Goal: Information Seeking & Learning: Learn about a topic

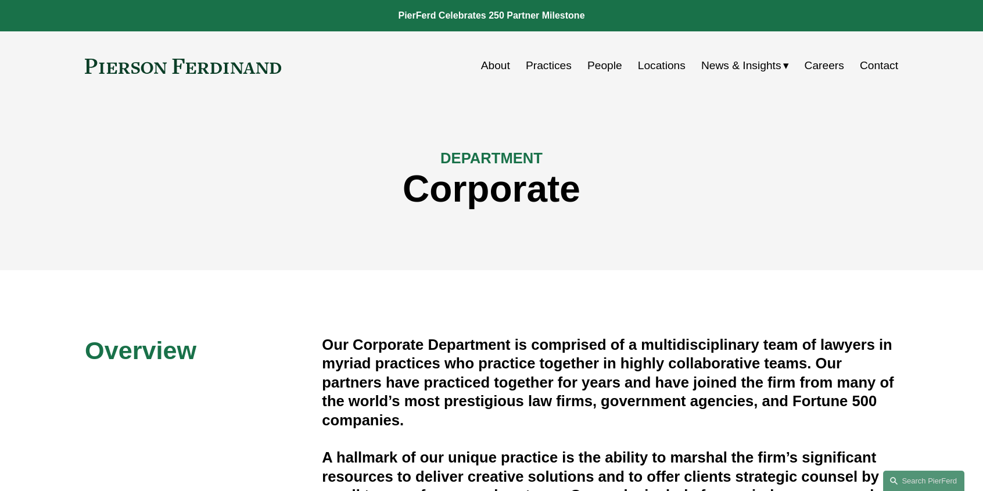
click at [615, 63] on link "People" at bounding box center [604, 66] width 35 height 22
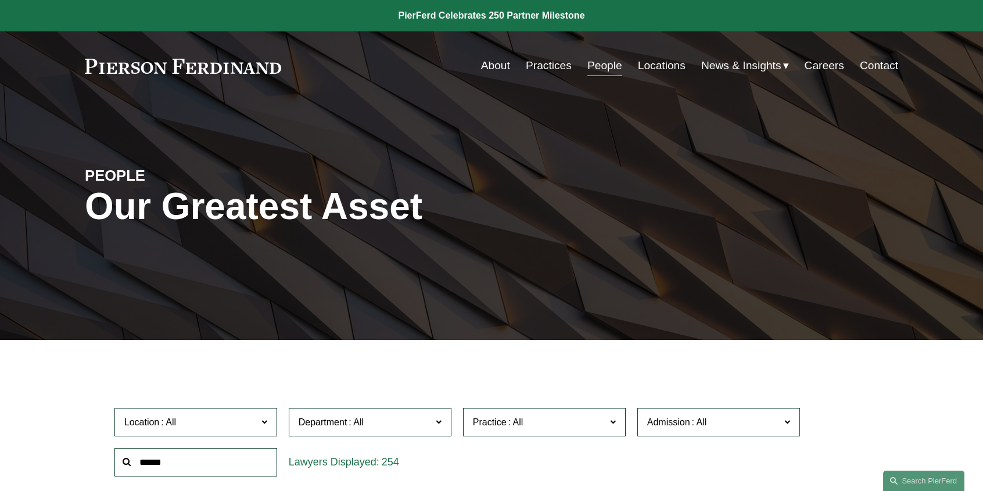
click at [189, 458] on input "text" at bounding box center [195, 462] width 163 height 28
type input "*"
type input "******"
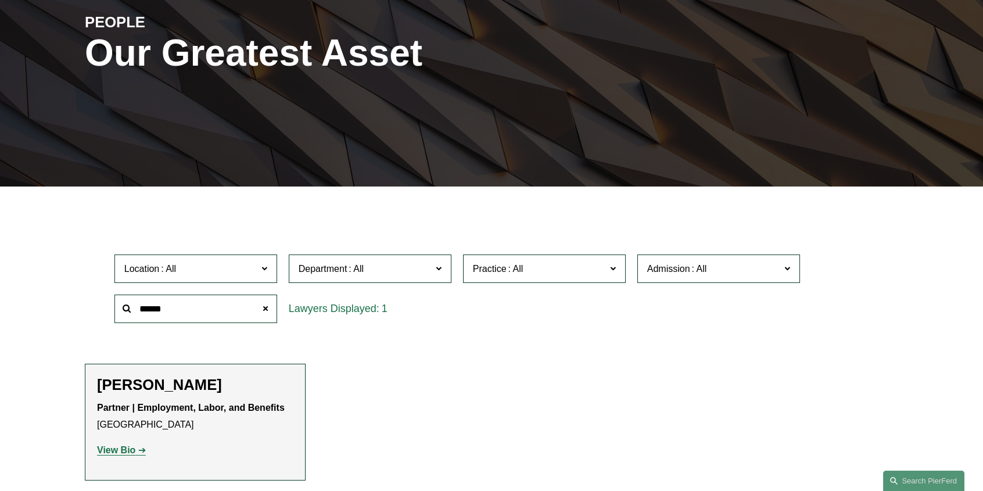
scroll to position [174, 0]
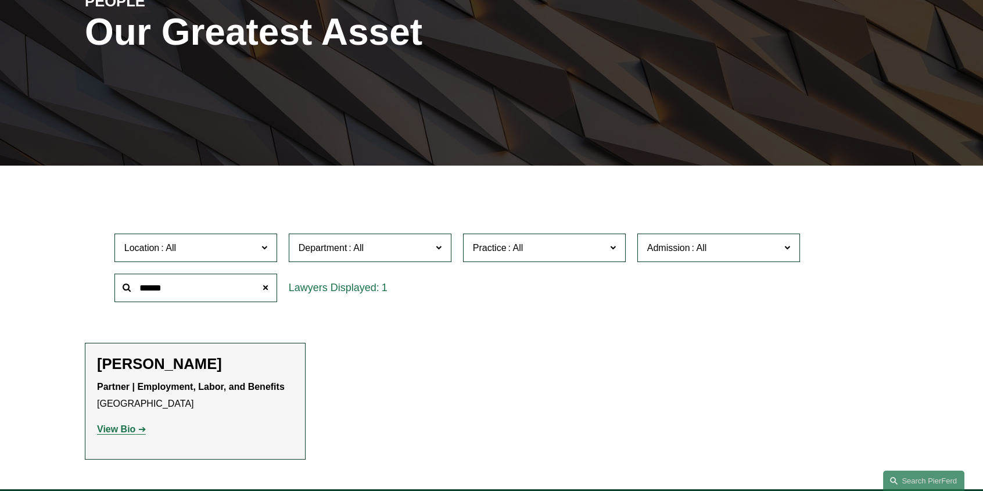
click at [118, 430] on strong "View Bio" at bounding box center [116, 429] width 38 height 10
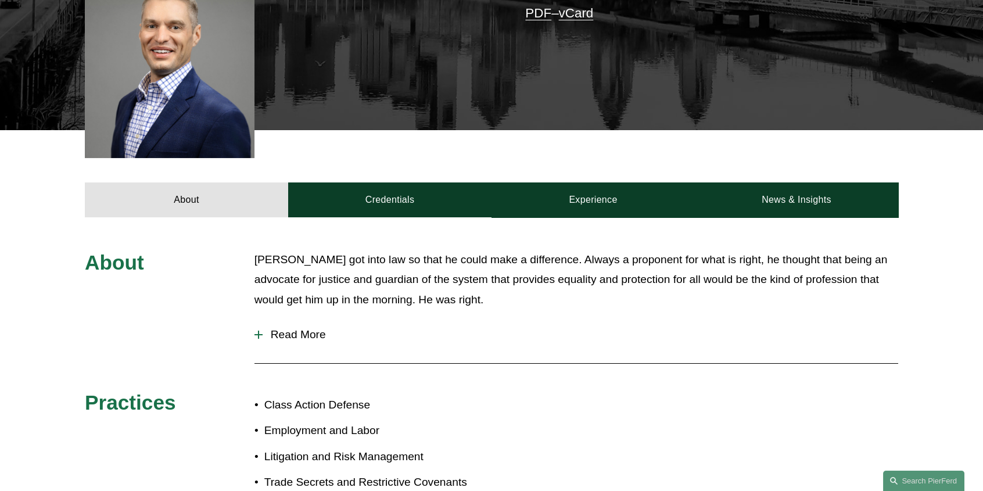
scroll to position [407, 0]
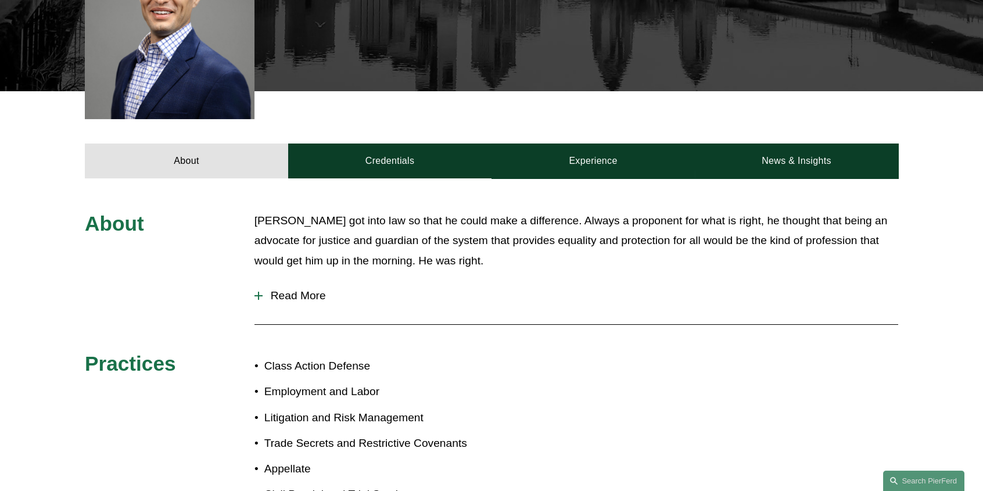
click at [260, 295] on div at bounding box center [258, 295] width 8 height 1
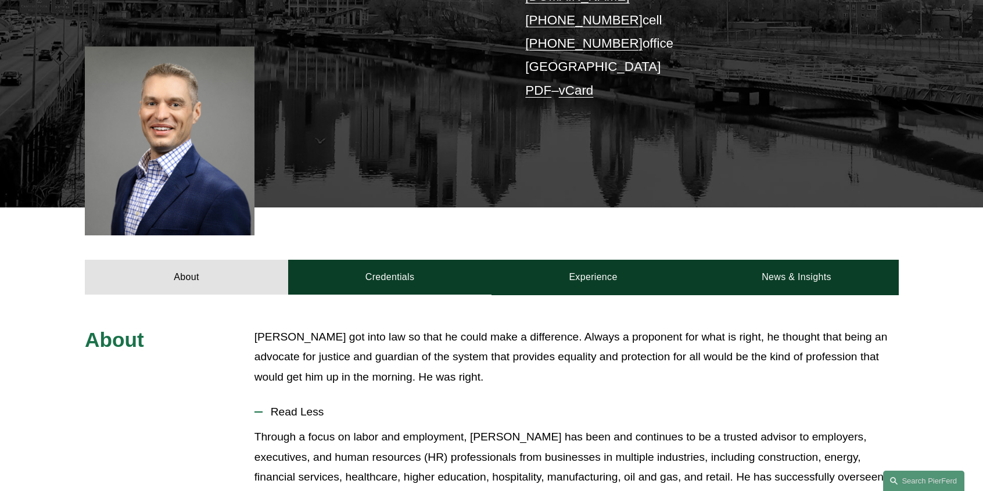
scroll to position [290, 0]
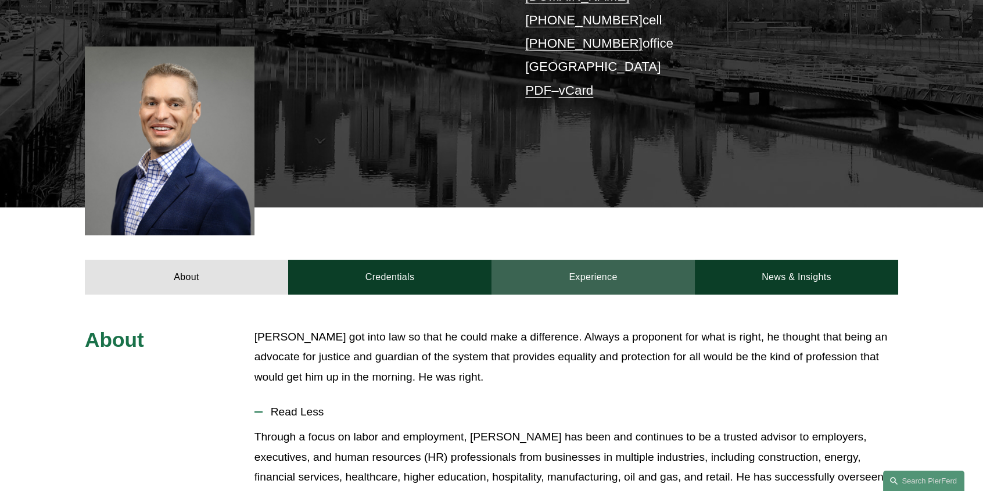
click at [588, 260] on link "Experience" at bounding box center [592, 277] width 203 height 35
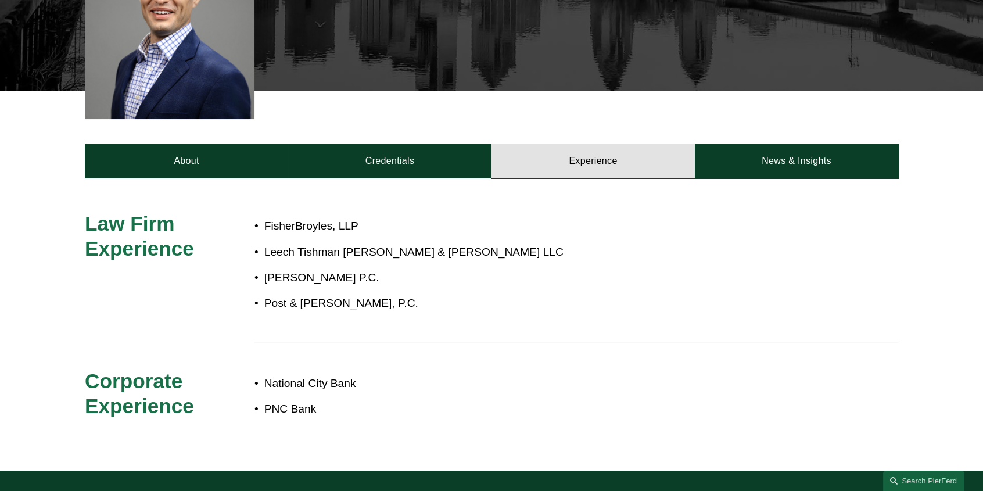
scroll to position [348, 0]
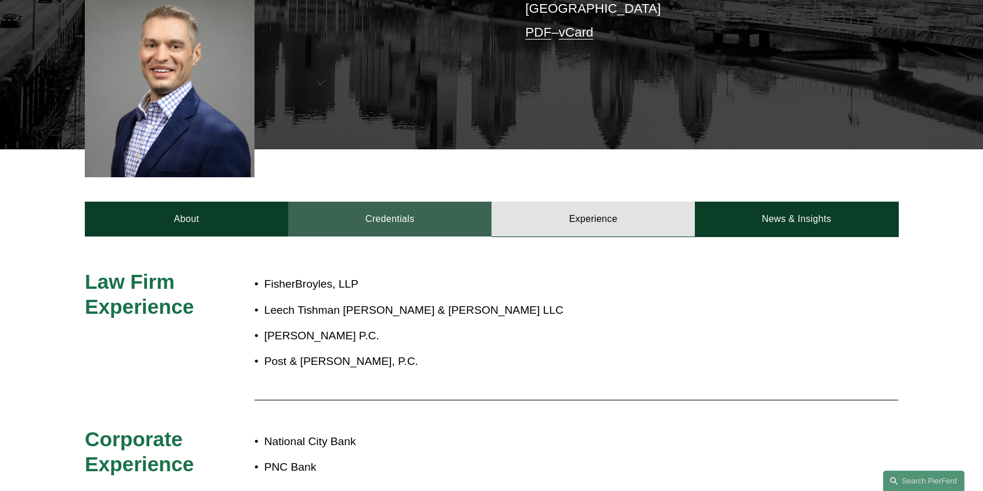
click at [405, 202] on link "Credentials" at bounding box center [389, 219] width 203 height 35
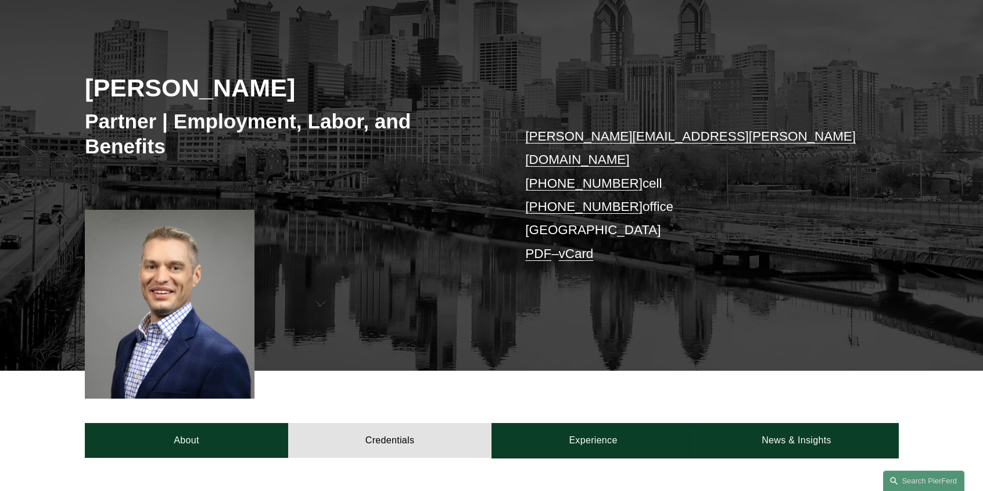
scroll to position [0, 0]
